Goal: Transaction & Acquisition: Purchase product/service

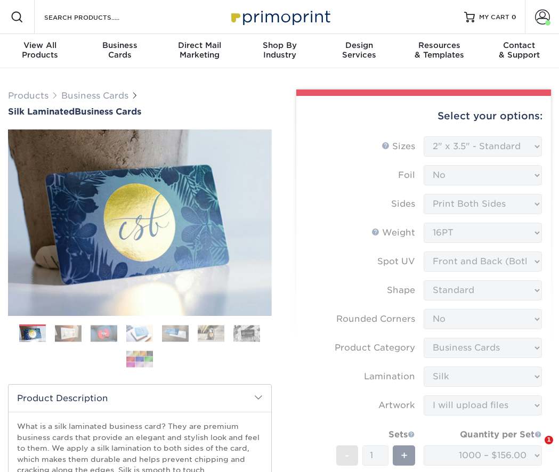
select select "2.00x3.50"
select select "0"
select select "3b5148f1-0588-4f88-a218-97bcfdce65c1"
select select "ccacb42f-45f7-42d3-bbd3-7c8421cf37f0"
select select "upload"
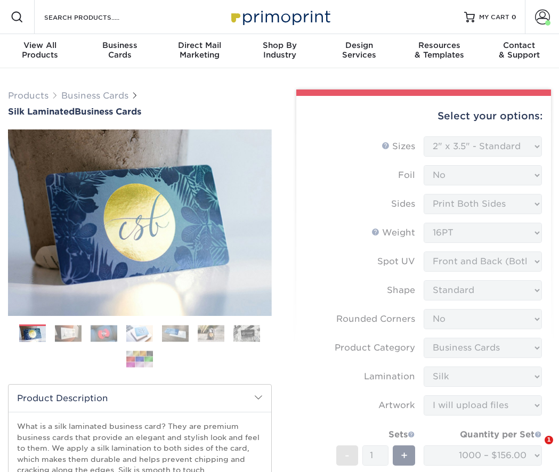
select select "1000 – $156.00"
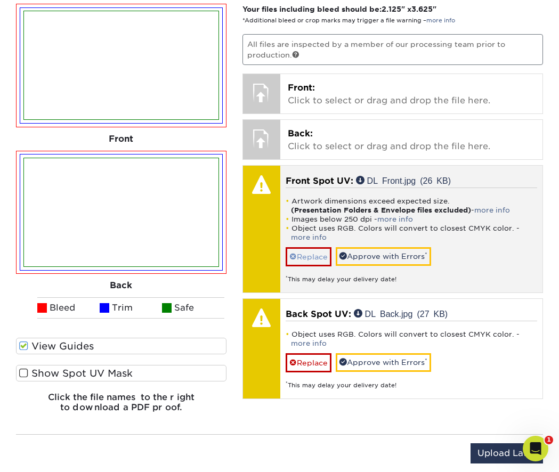
click at [319, 253] on link "Replace" at bounding box center [309, 256] width 46 height 19
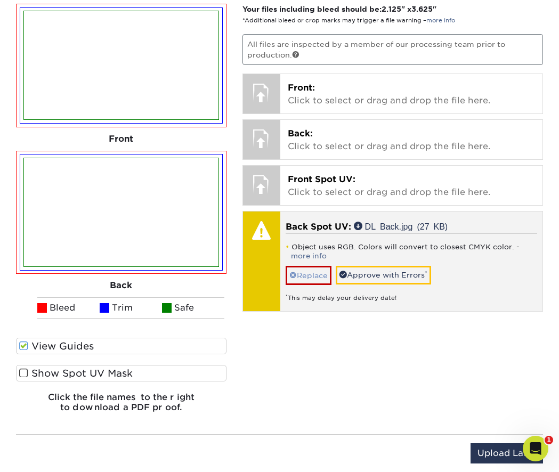
click at [314, 267] on link "Replace" at bounding box center [309, 275] width 46 height 19
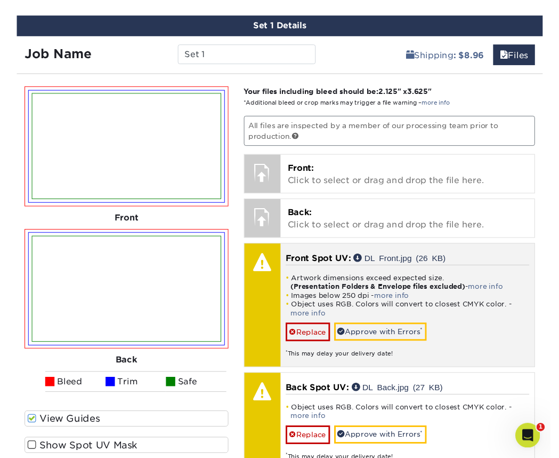
scroll to position [799, 0]
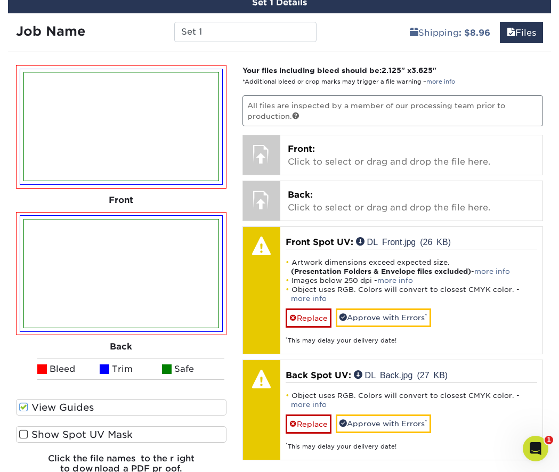
click at [27, 406] on span at bounding box center [23, 408] width 9 height 10
click at [0, 0] on input "View Guides" at bounding box center [0, 0] width 0 height 0
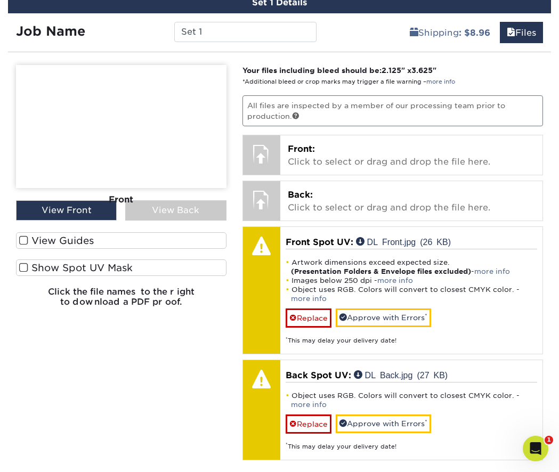
click at [22, 236] on span at bounding box center [23, 241] width 9 height 10
click at [0, 0] on input "View Guides" at bounding box center [0, 0] width 0 height 0
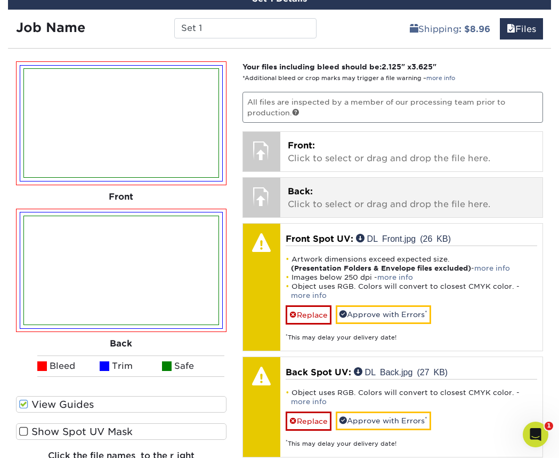
scroll to position [804, 0]
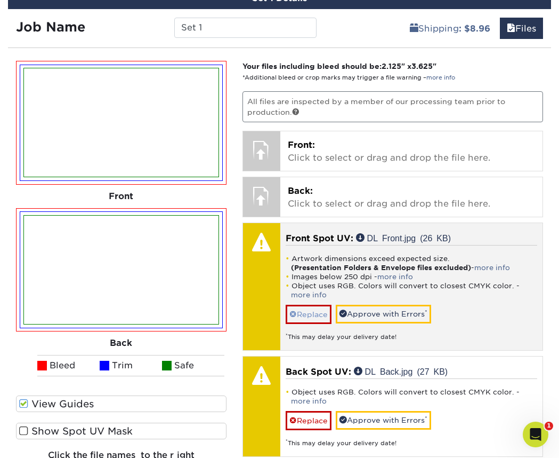
click at [316, 309] on link "Replace" at bounding box center [309, 313] width 46 height 19
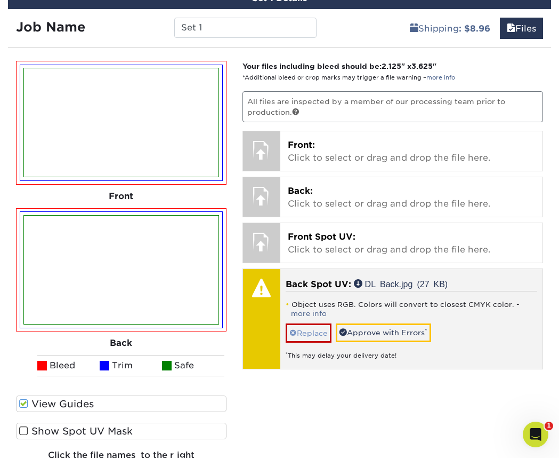
click at [316, 325] on link "Replace" at bounding box center [309, 332] width 46 height 19
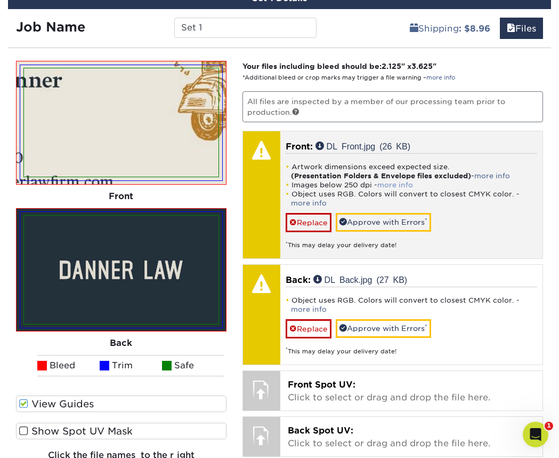
click at [395, 181] on link "more info" at bounding box center [396, 185] width 36 height 8
click at [0, 0] on div at bounding box center [0, 0] width 0 height 0
click at [395, 181] on link "more info" at bounding box center [396, 185] width 36 height 8
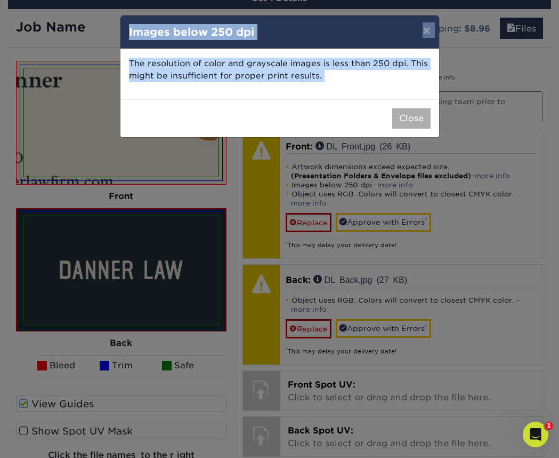
click at [401, 119] on button "Close" at bounding box center [411, 118] width 38 height 20
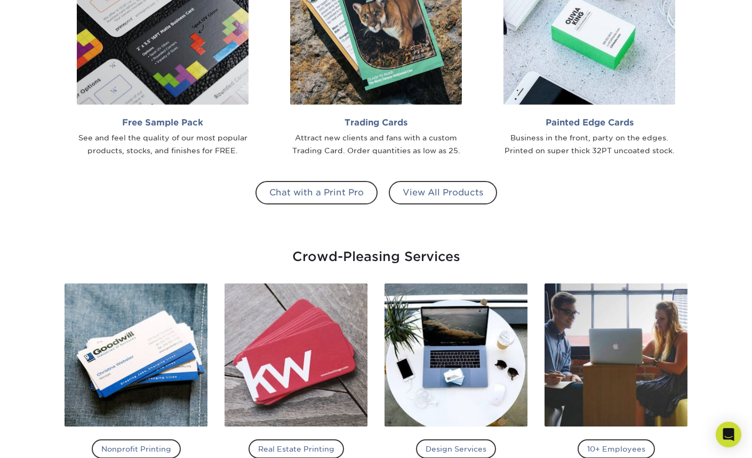
scroll to position [982, 0]
